Goal: Transaction & Acquisition: Subscribe to service/newsletter

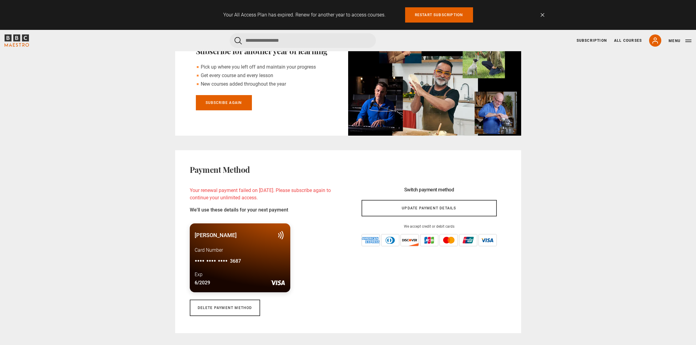
scroll to position [250, 0]
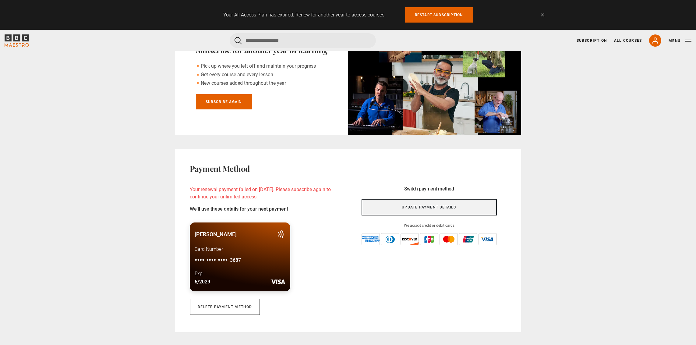
click at [447, 203] on link "Update payment details" at bounding box center [428, 207] width 135 height 16
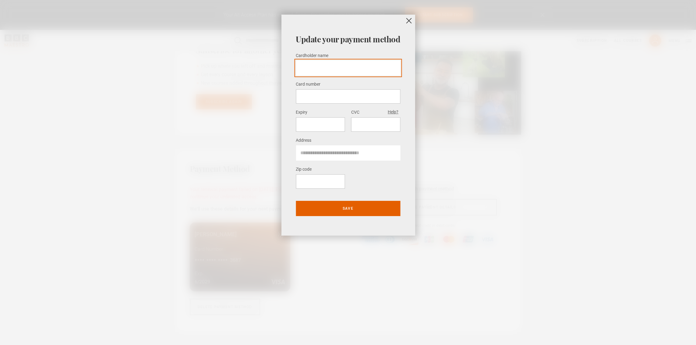
click at [325, 67] on input "Cardholder name *" at bounding box center [348, 67] width 104 height 15
type input "**********"
click at [406, 21] on button "close" at bounding box center [408, 21] width 12 height 12
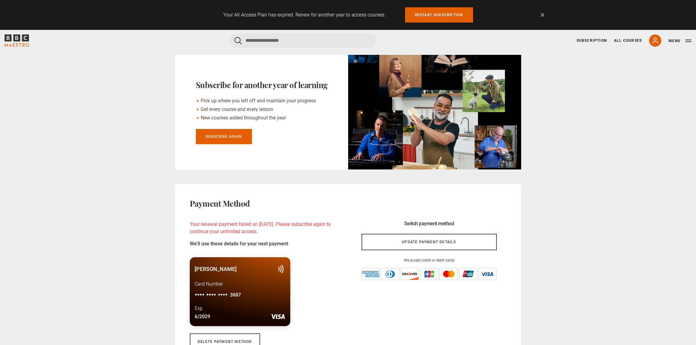
scroll to position [215, 0]
click at [228, 134] on link "Subscribe Again" at bounding box center [224, 136] width 56 height 15
click at [225, 137] on link "Subscribe Again" at bounding box center [224, 136] width 56 height 15
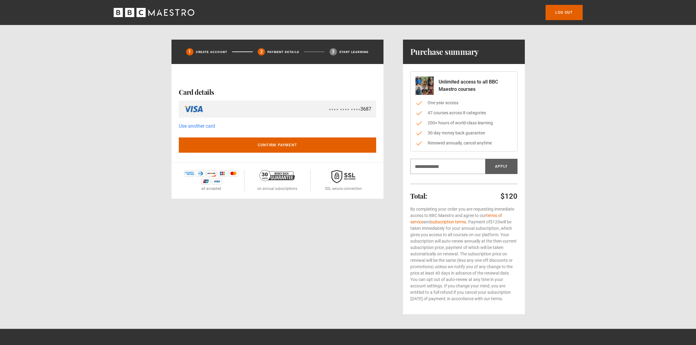
click at [198, 128] on link "Use another card" at bounding box center [197, 126] width 36 height 8
click at [199, 127] on link "Use another card" at bounding box center [197, 126] width 36 height 8
click at [195, 126] on link "Use another card" at bounding box center [197, 126] width 36 height 8
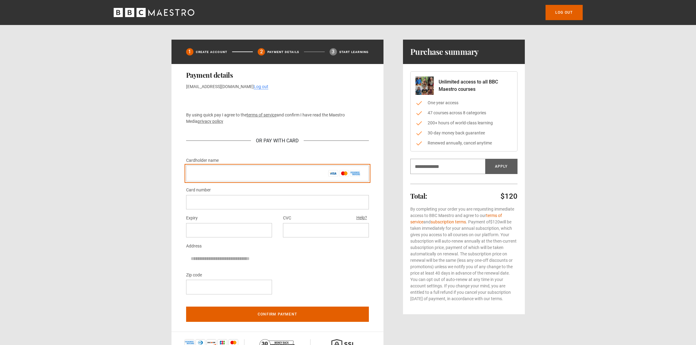
click at [227, 174] on input "Cardholder name *" at bounding box center [277, 173] width 183 height 16
type input "**********"
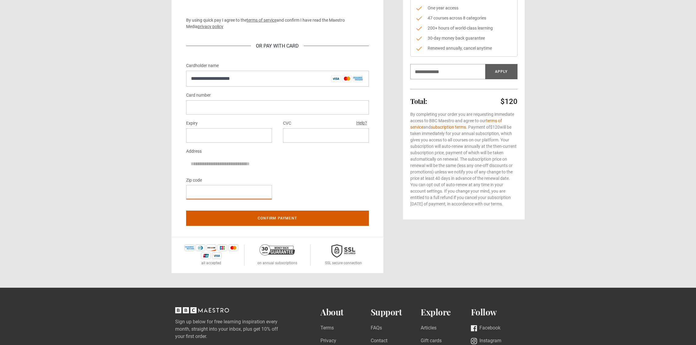
scroll to position [95, 0]
click at [278, 219] on button "Confirm payment" at bounding box center [277, 217] width 183 height 15
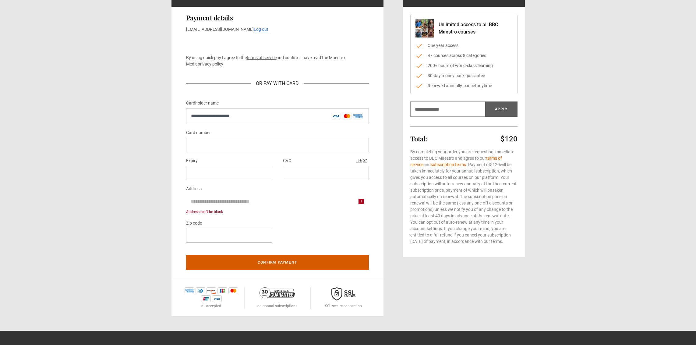
scroll to position [53, 0]
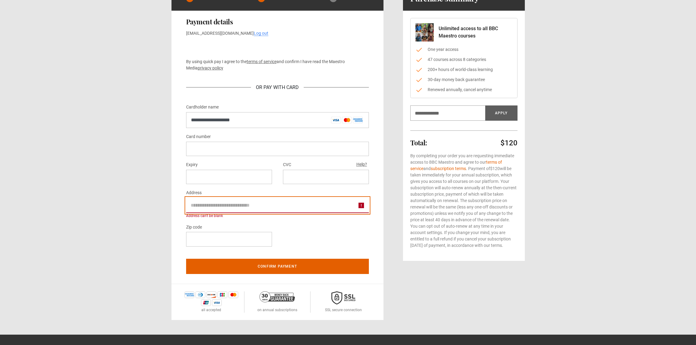
click at [220, 203] on input "Address" at bounding box center [277, 205] width 183 height 15
type input "**********"
type input "*"
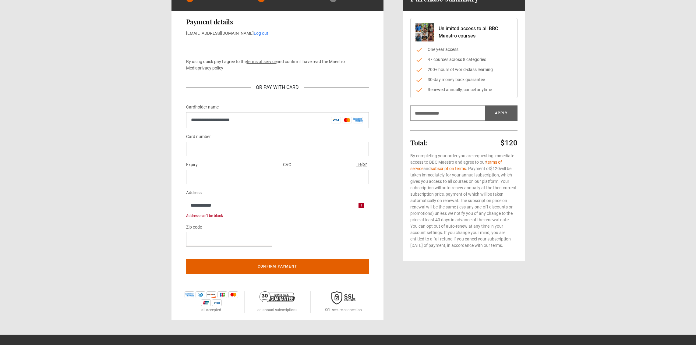
click at [322, 222] on div "**********" at bounding box center [277, 192] width 183 height 118
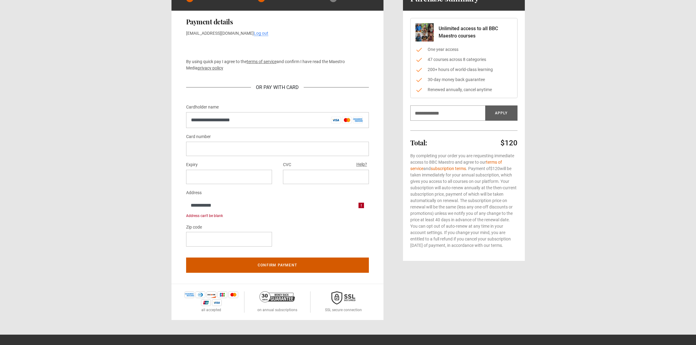
click at [293, 265] on button "Confirm payment" at bounding box center [277, 264] width 183 height 15
